Goal: Task Accomplishment & Management: Manage account settings

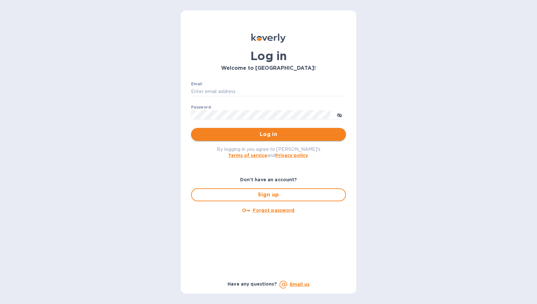
type input "markhogan@dryfarmwines.com"
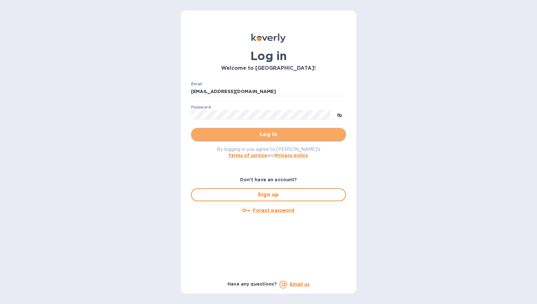
click at [257, 129] on button "Log in" at bounding box center [268, 134] width 155 height 13
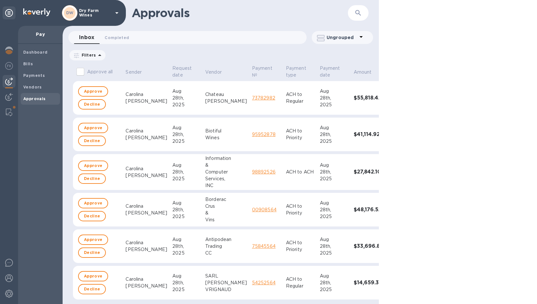
click at [81, 71] on input "Approve all" at bounding box center [81, 72] width 14 height 14
checkbox input "true"
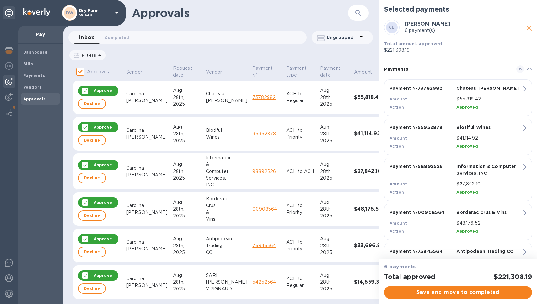
scroll to position [1, 0]
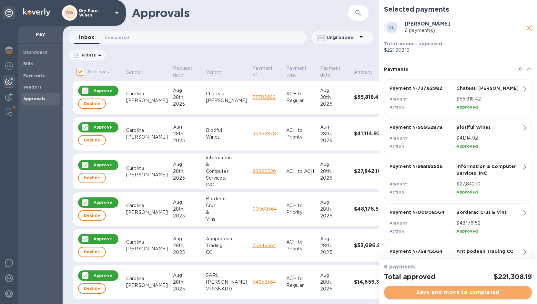
click at [403, 291] on span "Save and move to completed" at bounding box center [457, 292] width 137 height 8
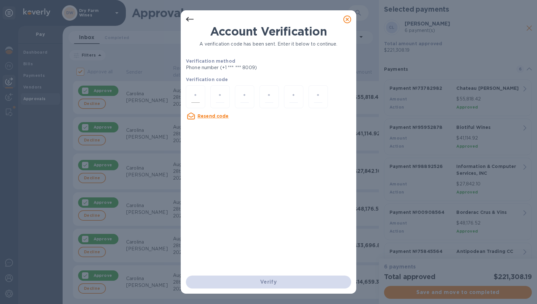
click at [196, 95] on input "number" at bounding box center [195, 97] width 8 height 12
type input "1"
type input "4"
type input "3"
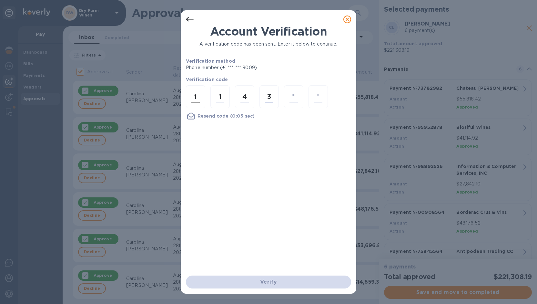
type input "2"
type input "4"
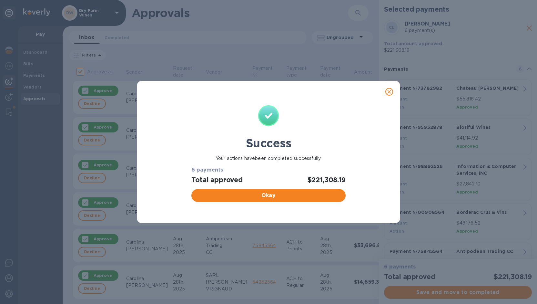
checkbox input "false"
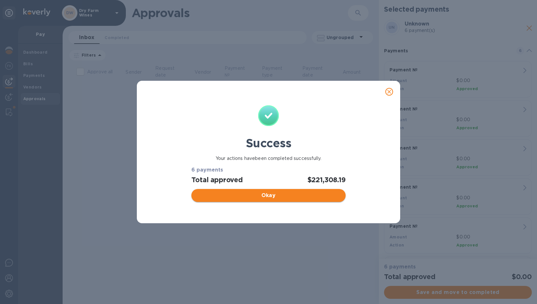
click at [271, 196] on span "Okay" at bounding box center [268, 195] width 144 height 8
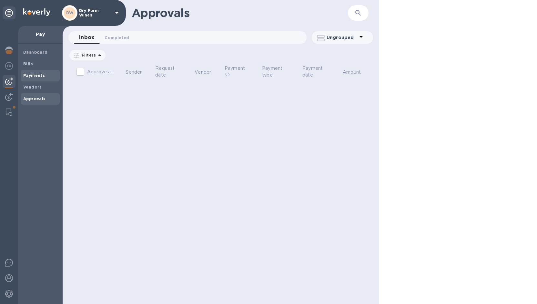
click at [33, 72] on span "Payments" at bounding box center [34, 75] width 22 height 6
